Goal: Check status

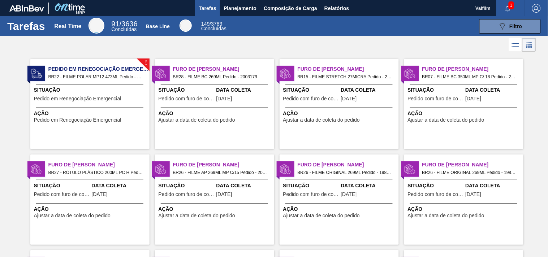
click at [70, 89] on span "Situação" at bounding box center [91, 90] width 114 height 8
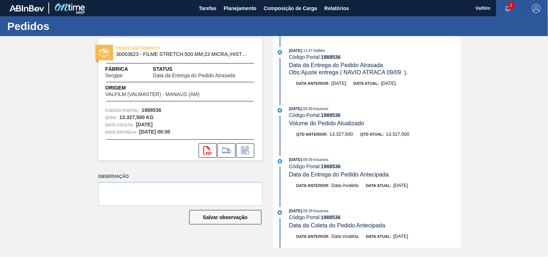
click at [17, 155] on div "PEDIDO EM TRÂNSITO 30003623 - FILME STRETCH;500 MM;23 MICRA;;HISTRETCH Fábrica …" at bounding box center [274, 142] width 548 height 212
